Goal: Find specific page/section: Find specific page/section

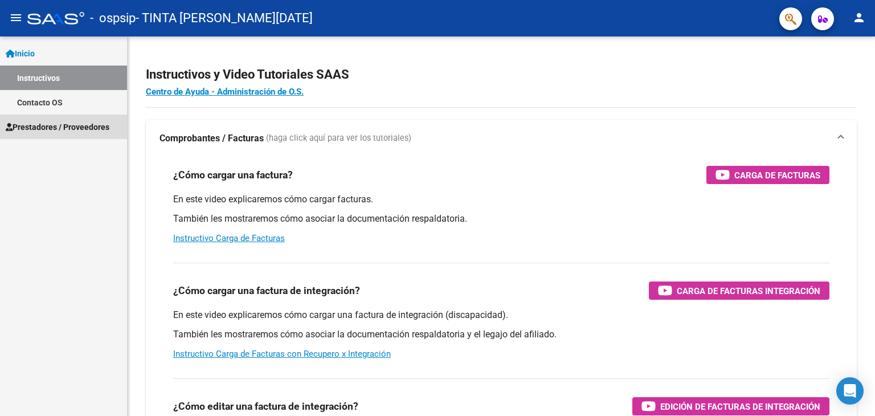
click at [59, 127] on span "Prestadores / Proveedores" at bounding box center [58, 127] width 104 height 13
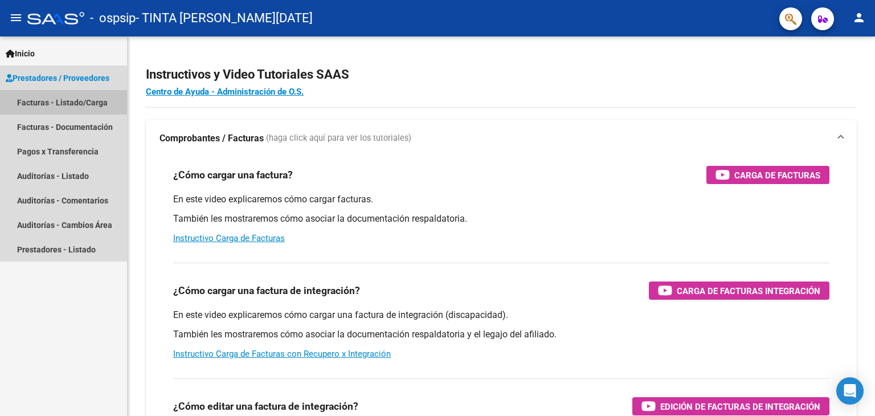
click at [57, 103] on link "Facturas - Listado/Carga" at bounding box center [63, 102] width 127 height 25
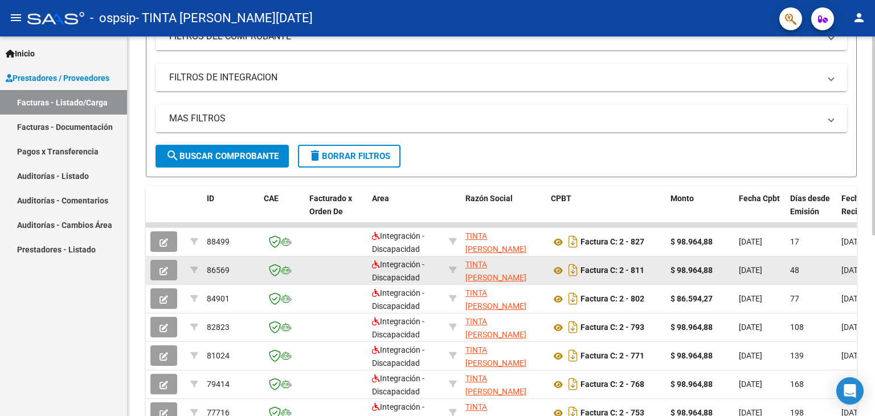
scroll to position [114, 0]
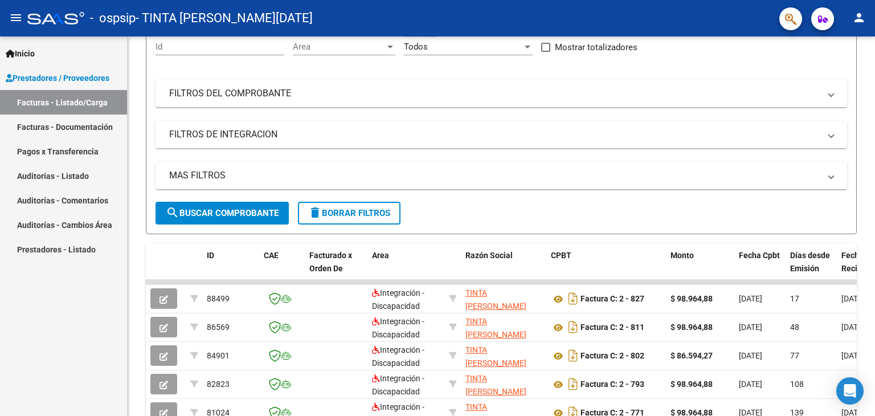
click at [71, 122] on link "Facturas - Documentación" at bounding box center [63, 127] width 127 height 25
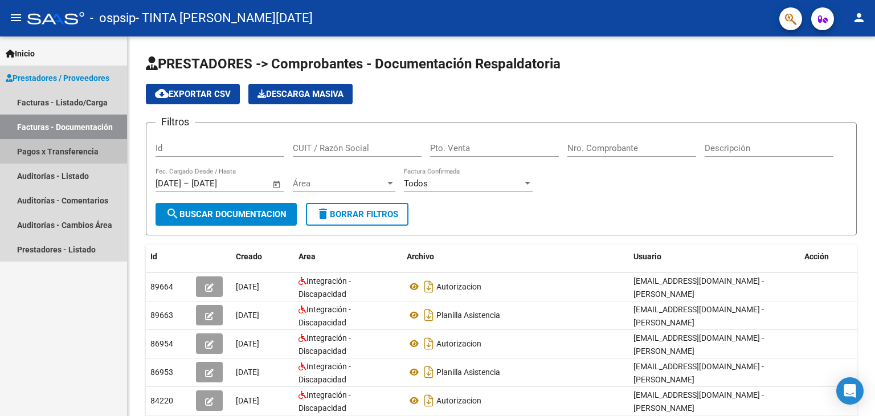
click at [49, 148] on link "Pagos x Transferencia" at bounding box center [63, 151] width 127 height 25
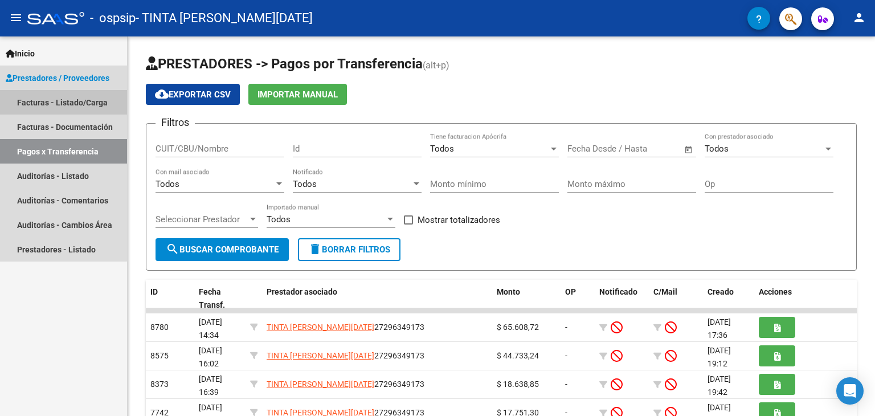
click at [56, 103] on link "Facturas - Listado/Carga" at bounding box center [63, 102] width 127 height 25
